Goal: Transaction & Acquisition: Obtain resource

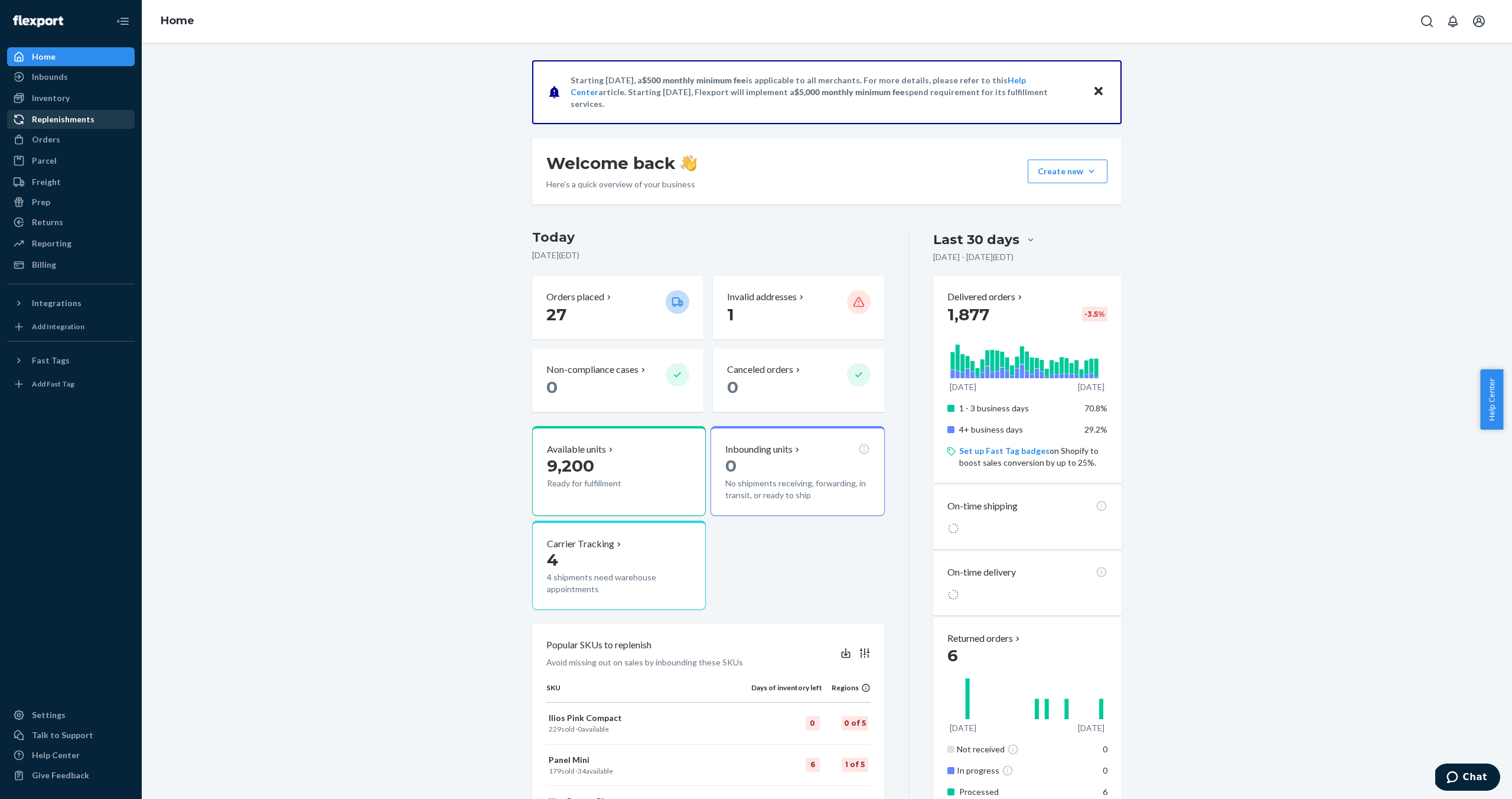
click at [50, 120] on div "Replenishments" at bounding box center [63, 119] width 63 height 11
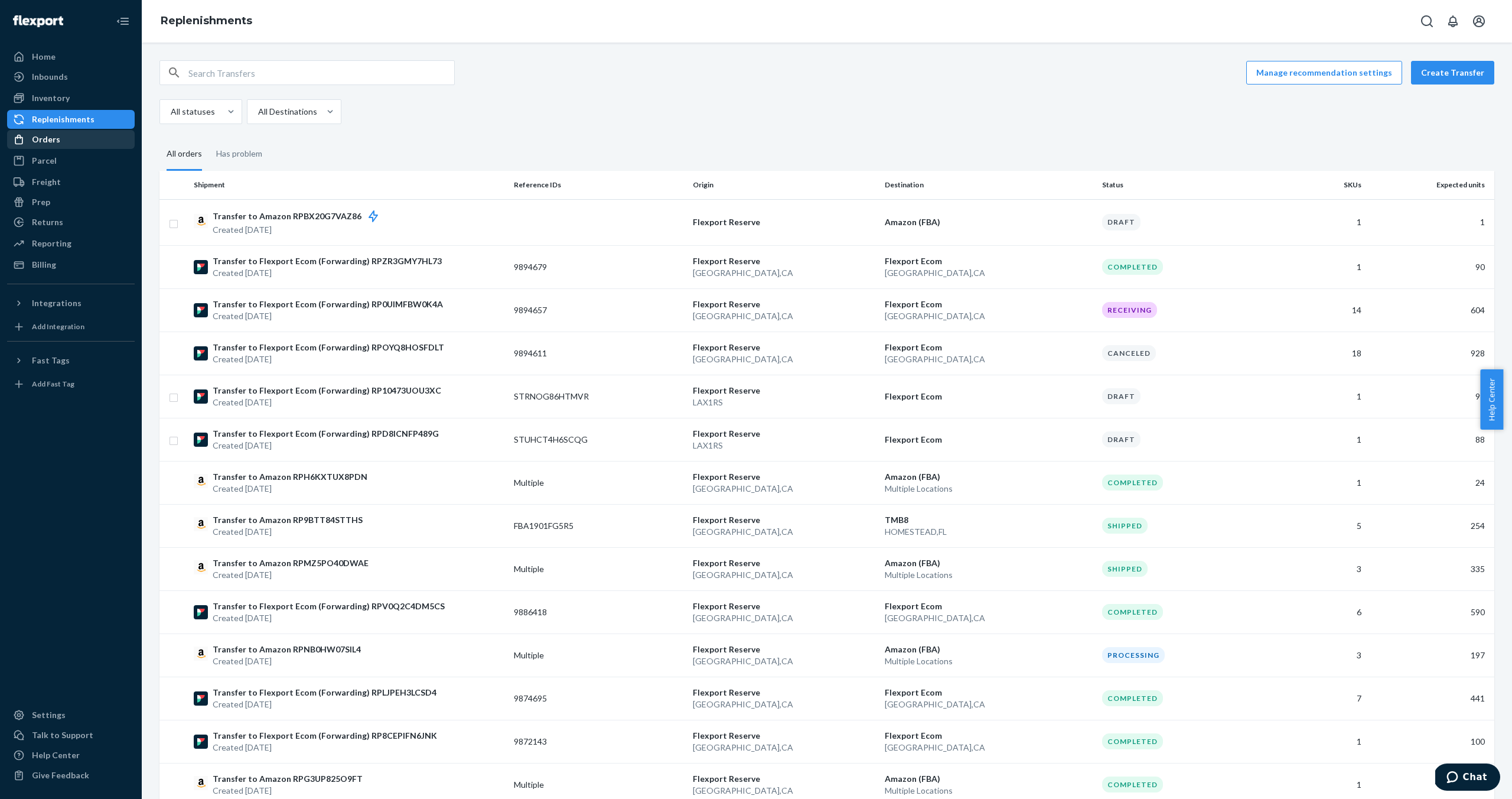
click at [52, 140] on div "Orders" at bounding box center [46, 140] width 29 height 11
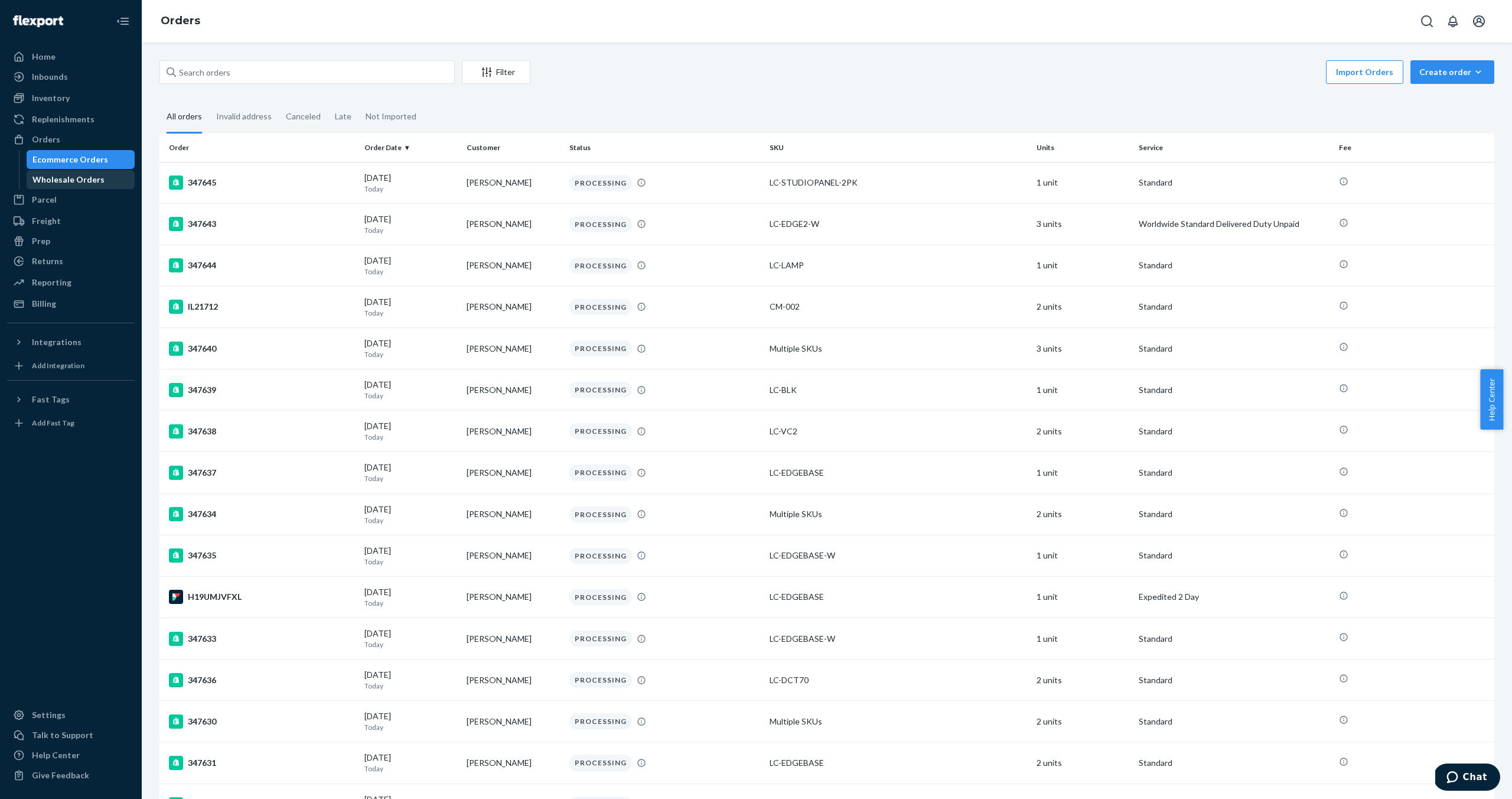
click at [72, 181] on div "Wholesale Orders" at bounding box center [68, 180] width 72 height 11
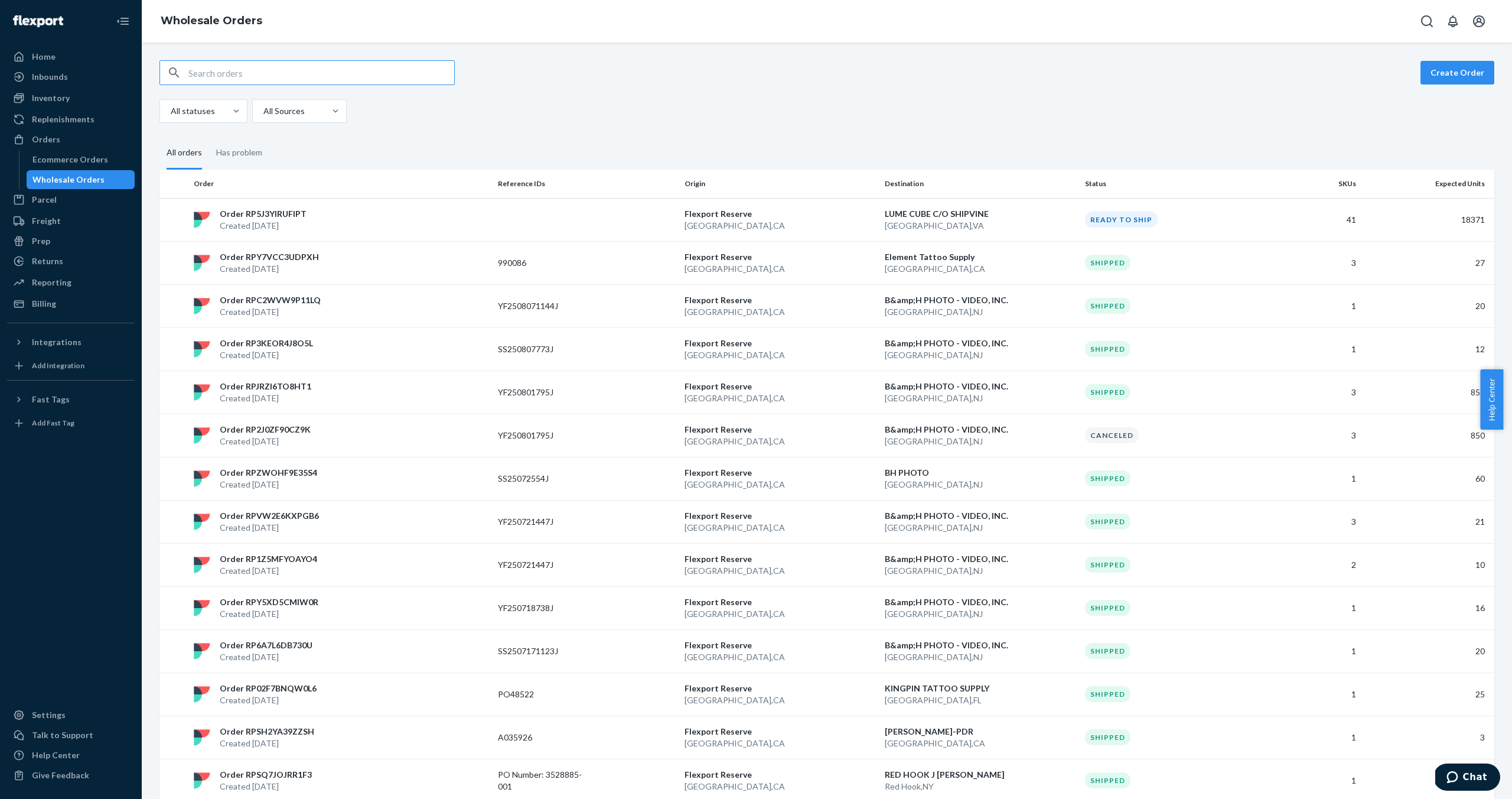
drag, startPoint x: 679, startPoint y: 74, endPoint x: 670, endPoint y: 77, distance: 9.5
click at [679, 74] on div "Create Order" at bounding box center [827, 73] width 1335 height 25
click at [74, 180] on div "Wholesale Orders" at bounding box center [68, 180] width 72 height 11
click at [227, 221] on p "Created [DATE]" at bounding box center [263, 226] width 87 height 11
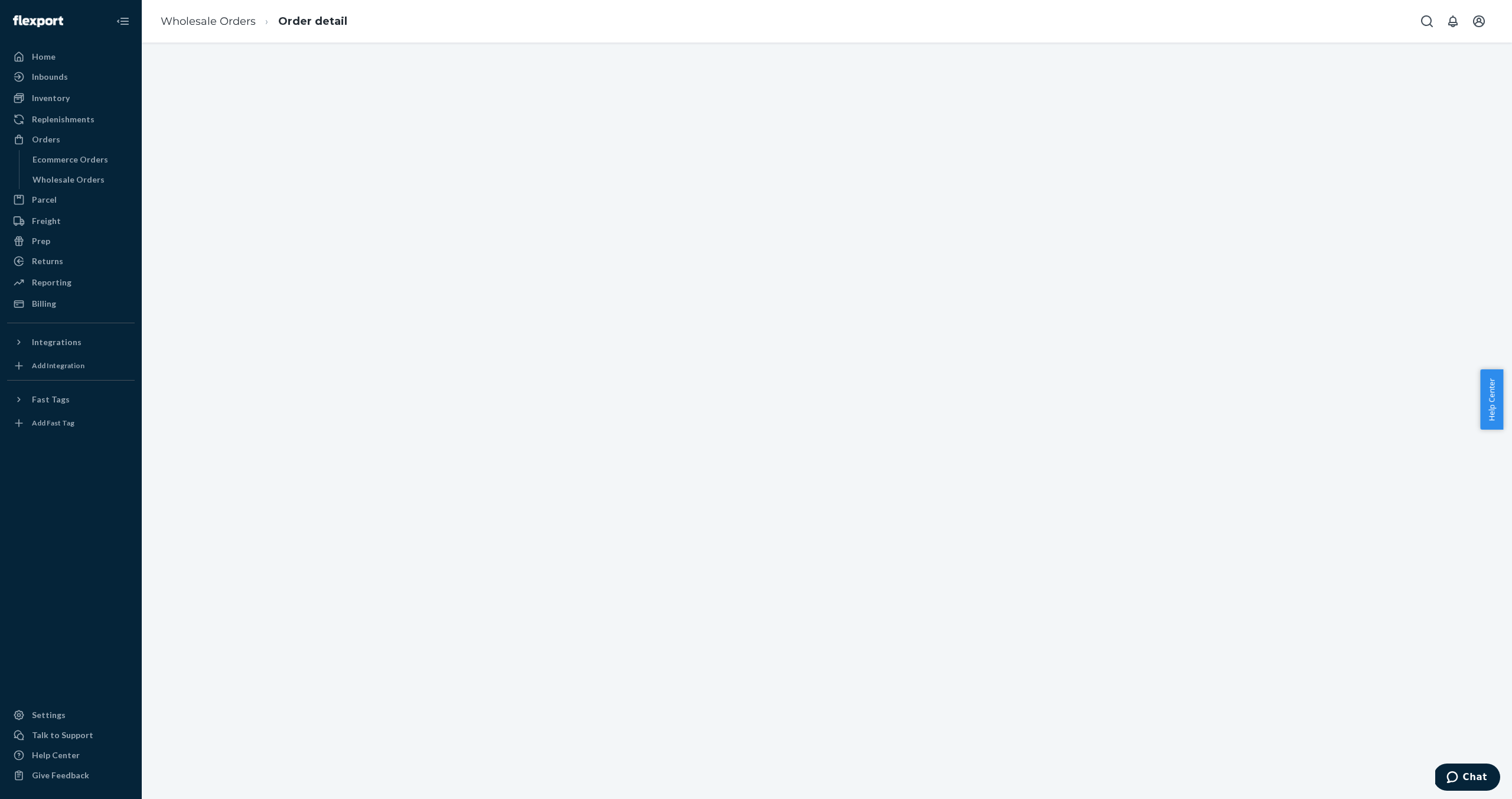
click at [227, 221] on div at bounding box center [826, 421] width 1371 height 757
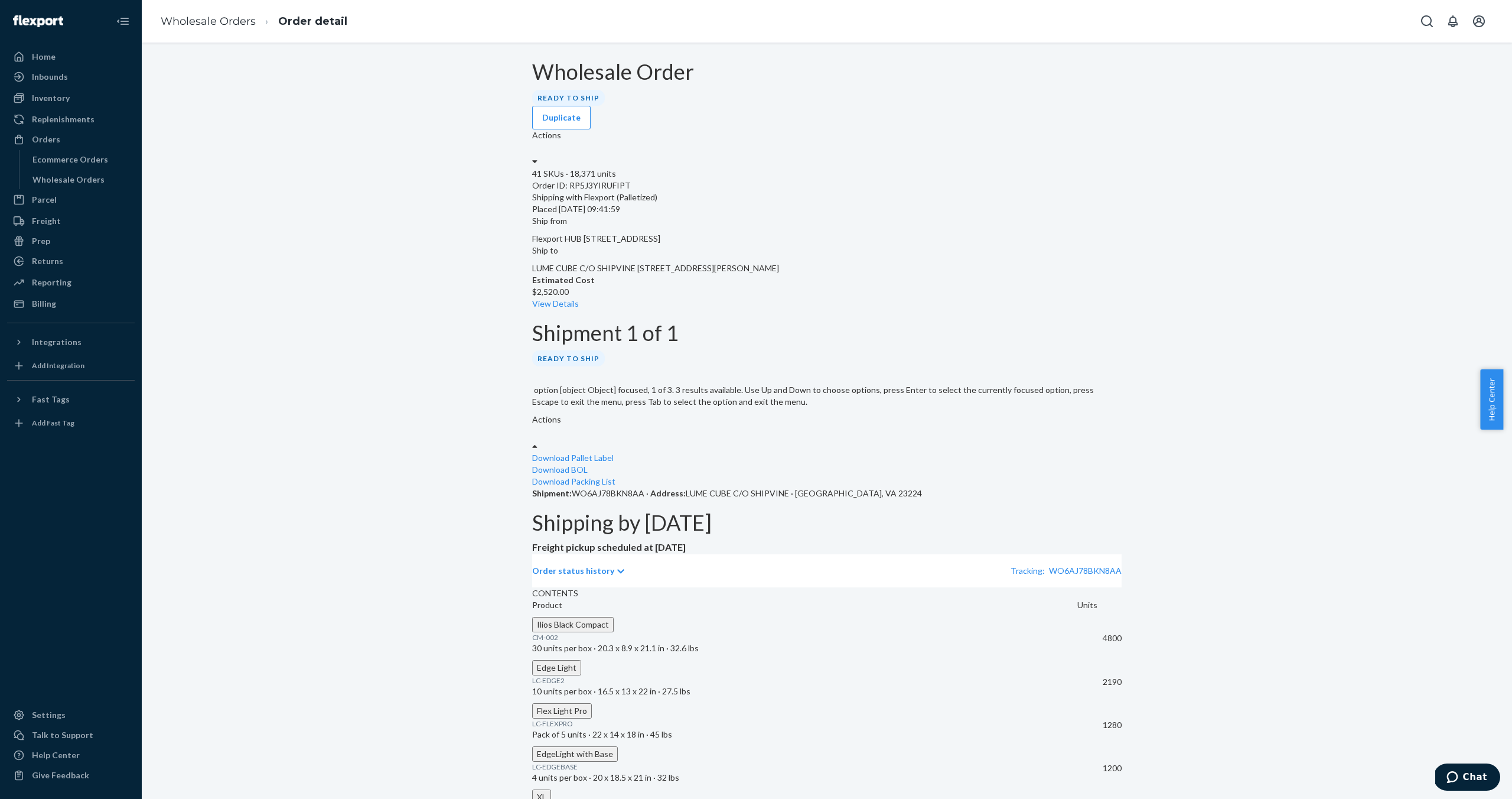
click at [562, 414] on label "Actions" at bounding box center [546, 420] width 29 height 11
click at [587, 464] on link "Download BOL" at bounding box center [560, 469] width 55 height 11
